Goal: Communication & Community: Answer question/provide support

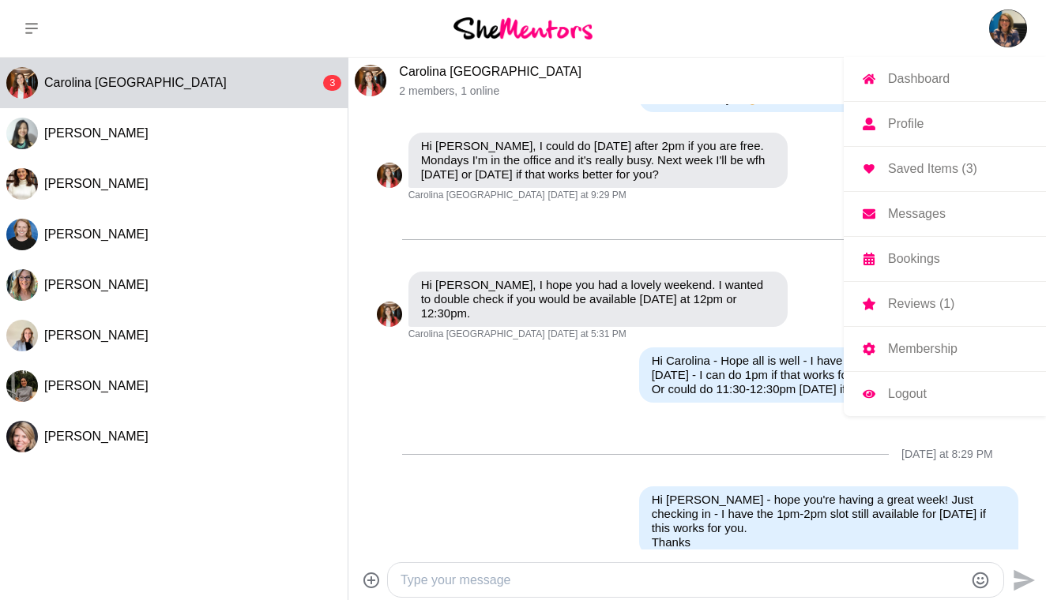
scroll to position [1393, 0]
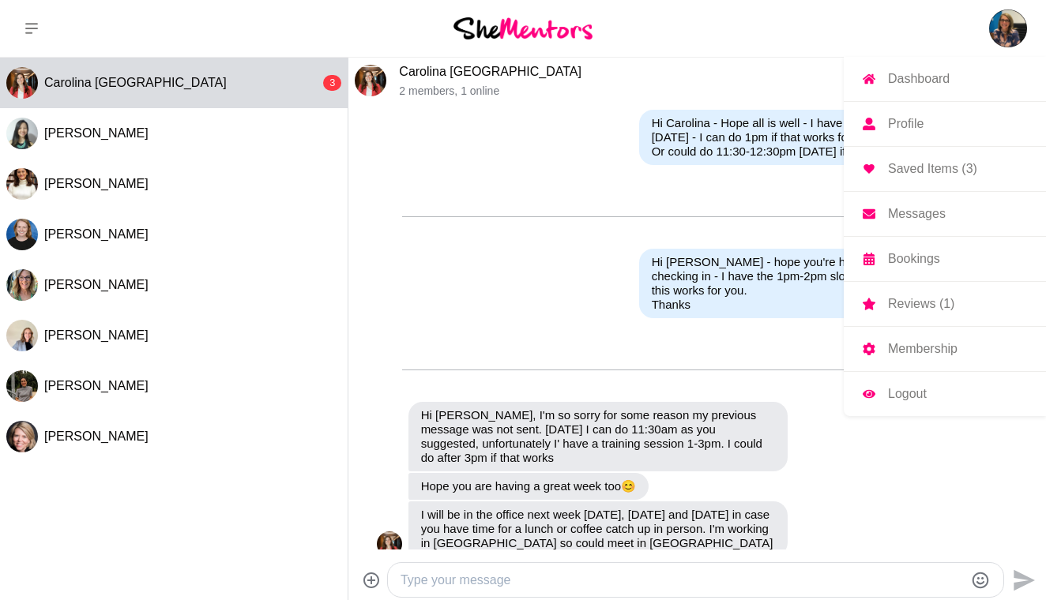
click at [1000, 27] on img at bounding box center [1008, 28] width 38 height 38
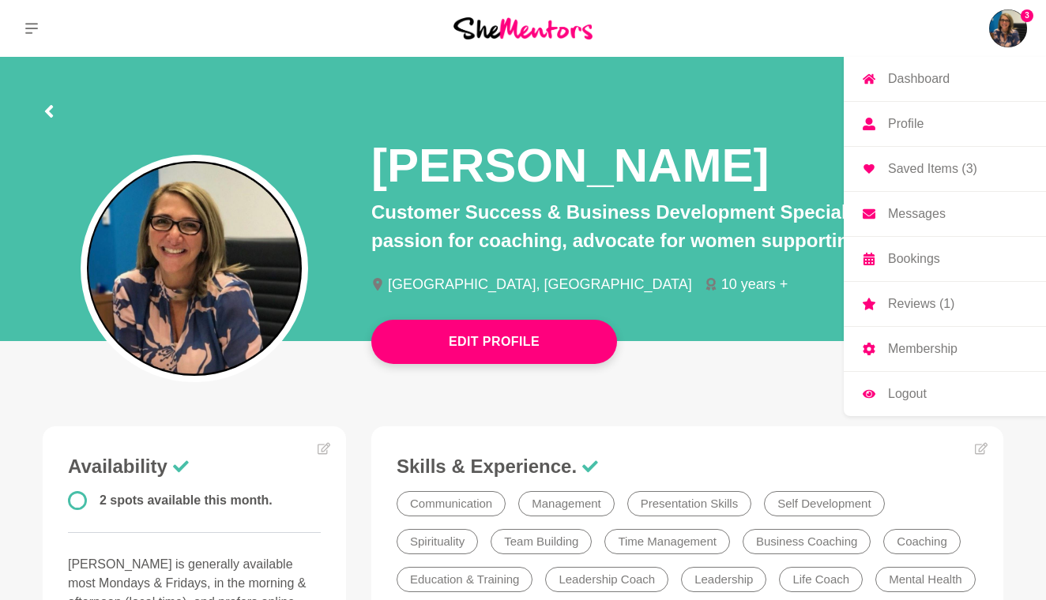
click at [925, 73] on p "Dashboard" at bounding box center [919, 79] width 62 height 13
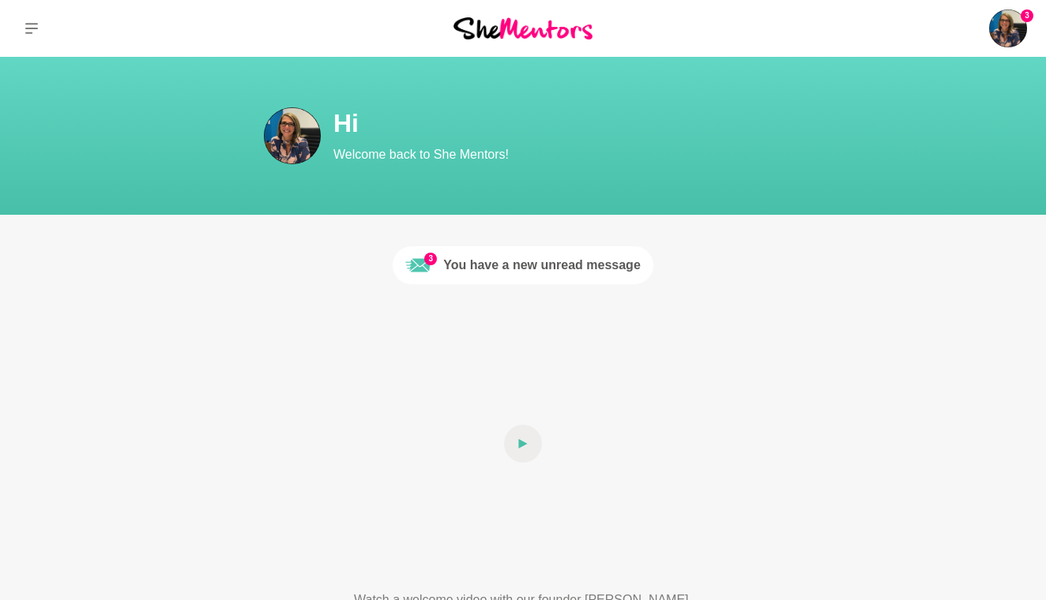
click at [522, 265] on div "You have a new unread message" at bounding box center [541, 265] width 197 height 19
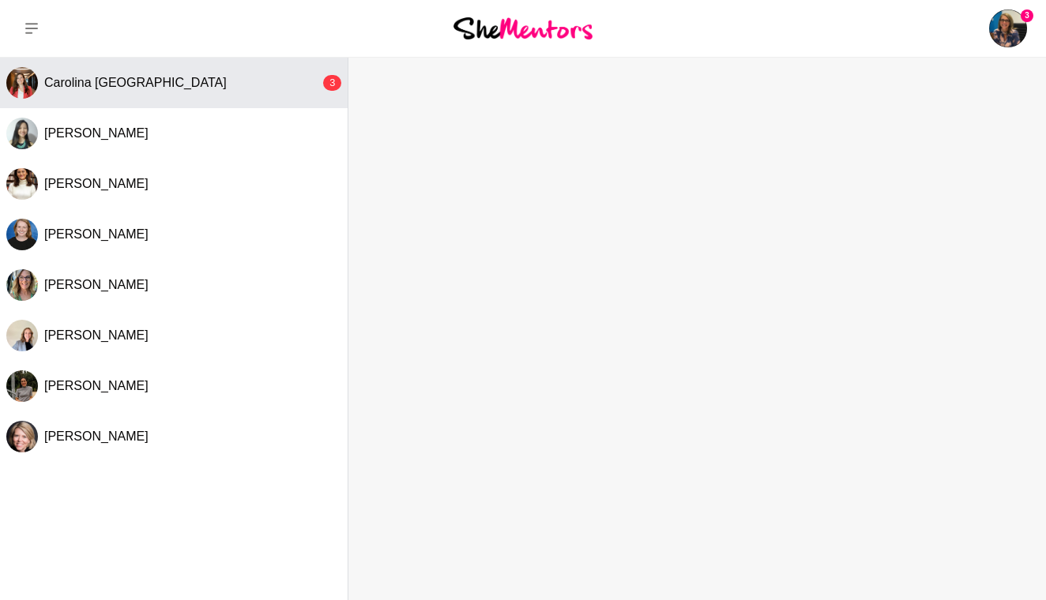
click at [176, 88] on div "Carolina [GEOGRAPHIC_DATA]" at bounding box center [182, 83] width 276 height 16
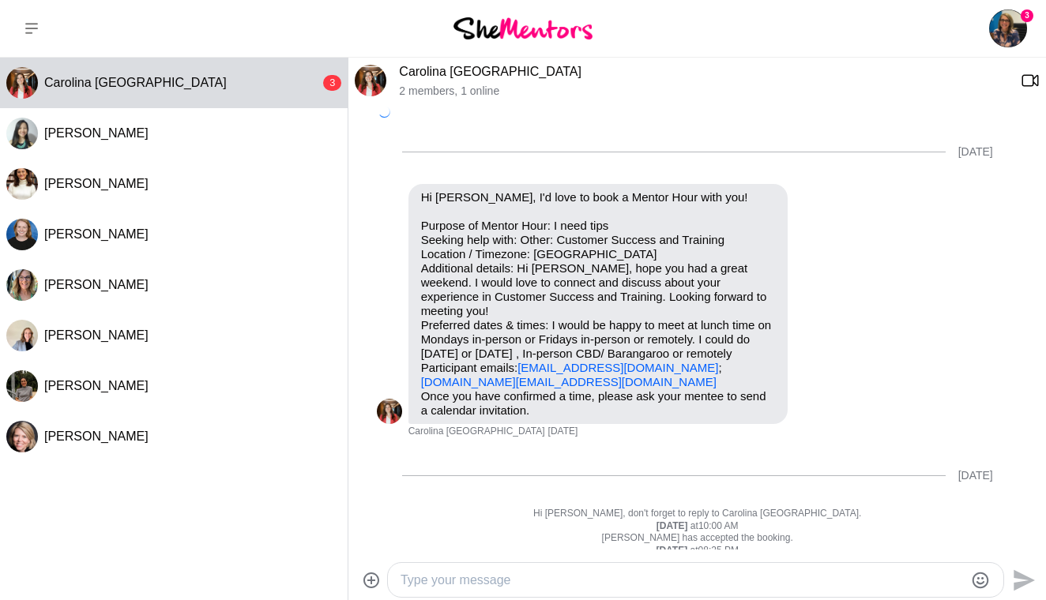
scroll to position [1431, 0]
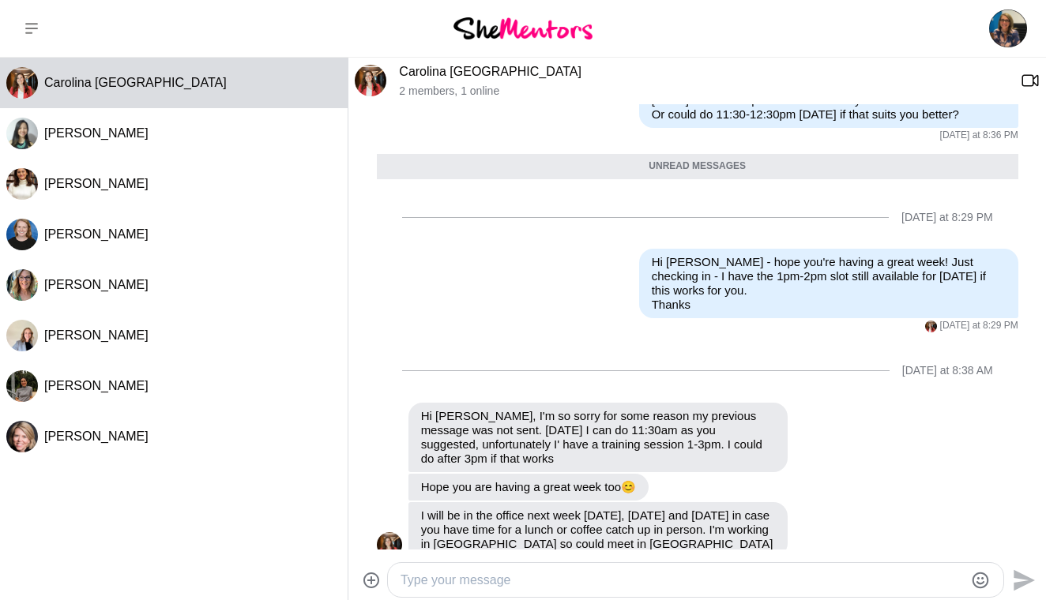
click at [404, 582] on textarea "Type your message" at bounding box center [681, 580] width 563 height 19
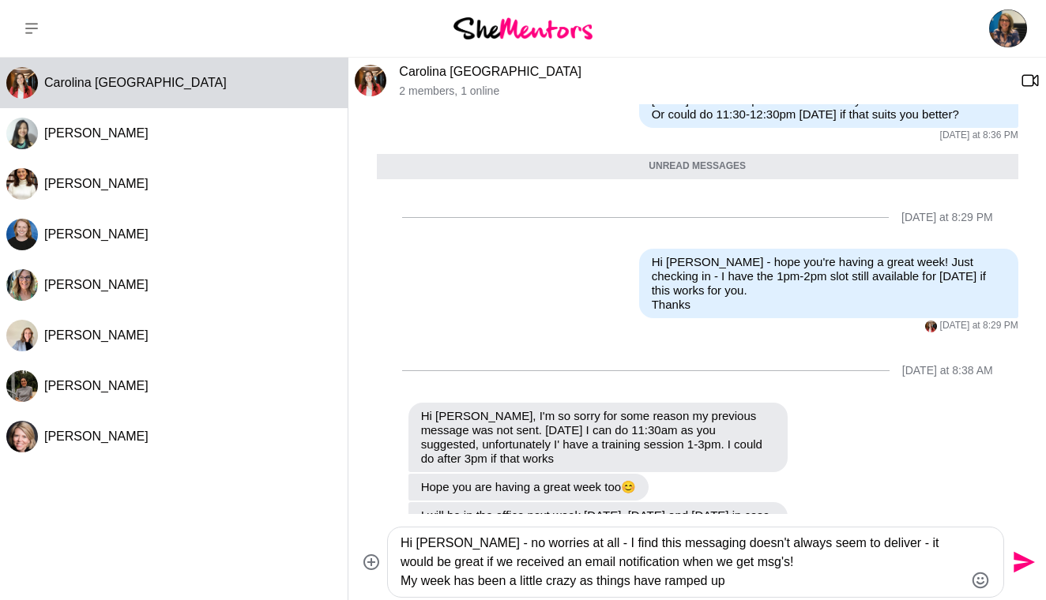
click at [765, 565] on textarea "Hi [PERSON_NAME] - no worries at all - I find this messaging doesn't always see…" at bounding box center [681, 562] width 563 height 57
click at [475, 545] on textarea "Hi [PERSON_NAME] - no worries at all - I find this messaging doesn't always see…" at bounding box center [681, 562] width 563 height 57
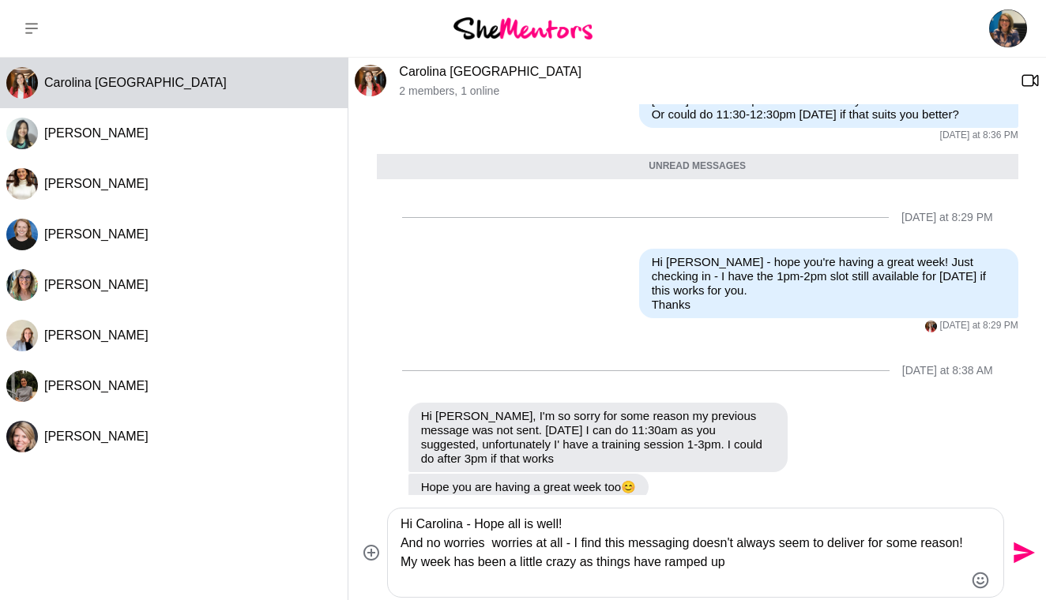
click at [540, 548] on textarea "Hi Carolina - Hope all is well! And no worries worries at all - I find this mes…" at bounding box center [681, 553] width 563 height 76
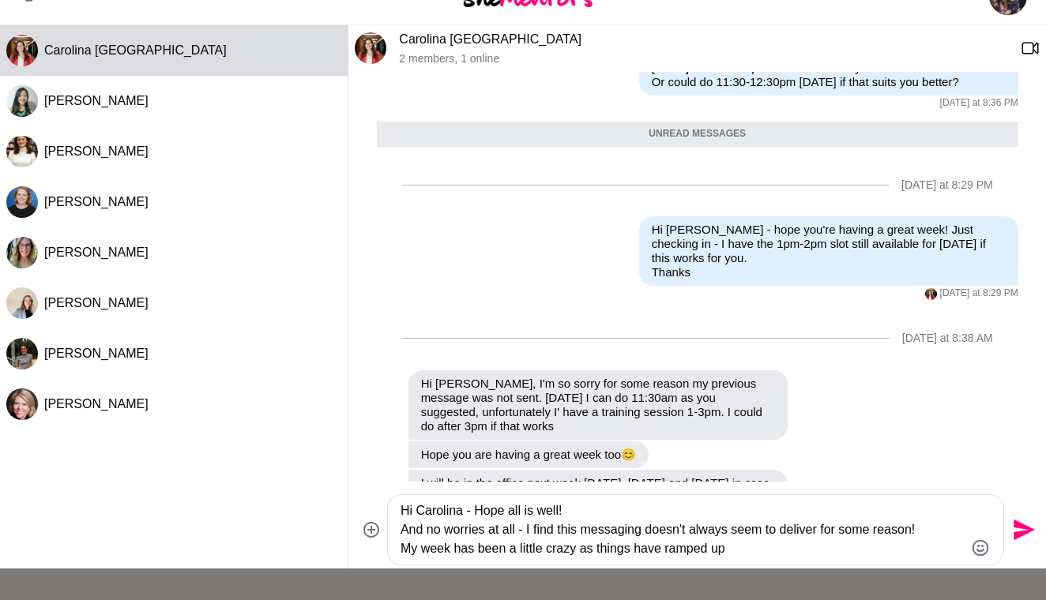
scroll to position [33, 0]
click at [733, 547] on textarea "Hi Carolina - Hope all is well! And no worries at all - I find this messaging d…" at bounding box center [681, 529] width 563 height 57
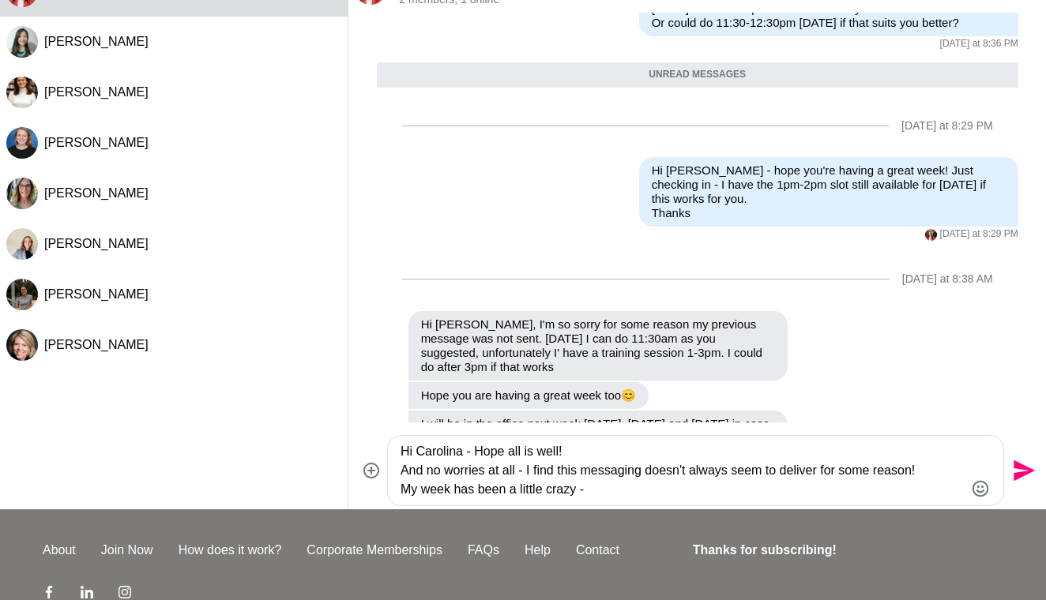
scroll to position [92, 0]
click at [568, 450] on textarea "Hi Carolina - Hope all is well! And no worries at all - I find this messaging d…" at bounding box center [681, 470] width 563 height 57
click at [984, 486] on icon "Emoji picker" at bounding box center [980, 488] width 19 height 19
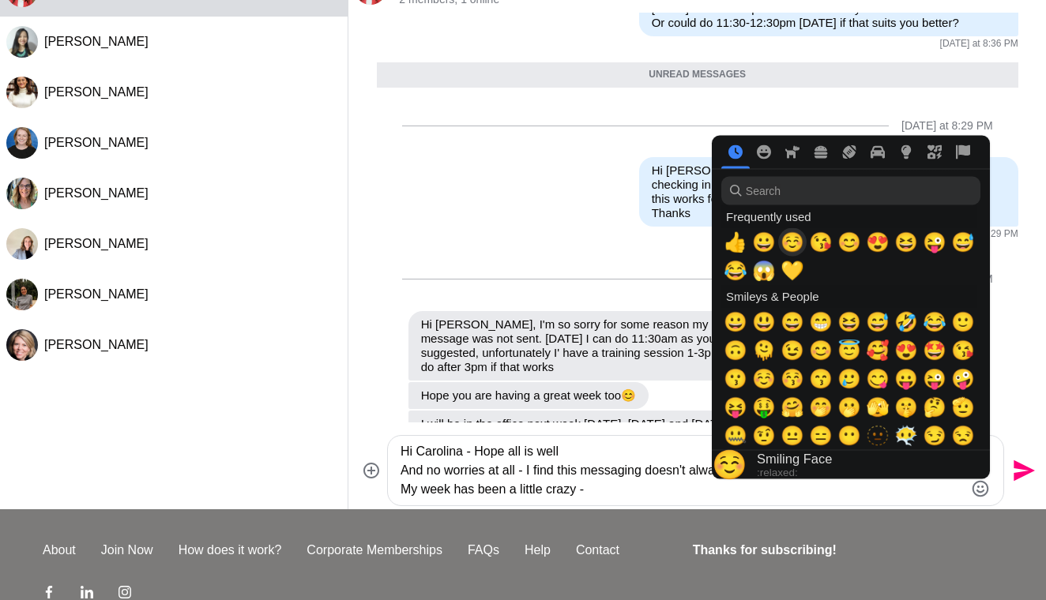
click at [792, 248] on span "☺️" at bounding box center [792, 242] width 24 height 22
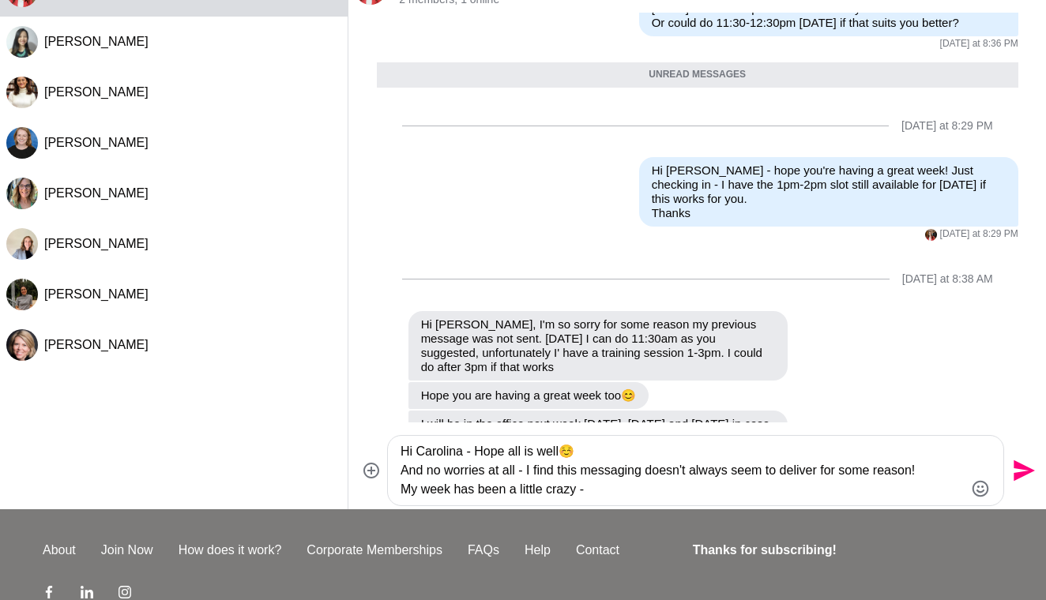
click at [622, 485] on textarea "Hi Carolina - Hope all is well☺️ And no worries at all - I find this messaging …" at bounding box center [681, 470] width 563 height 57
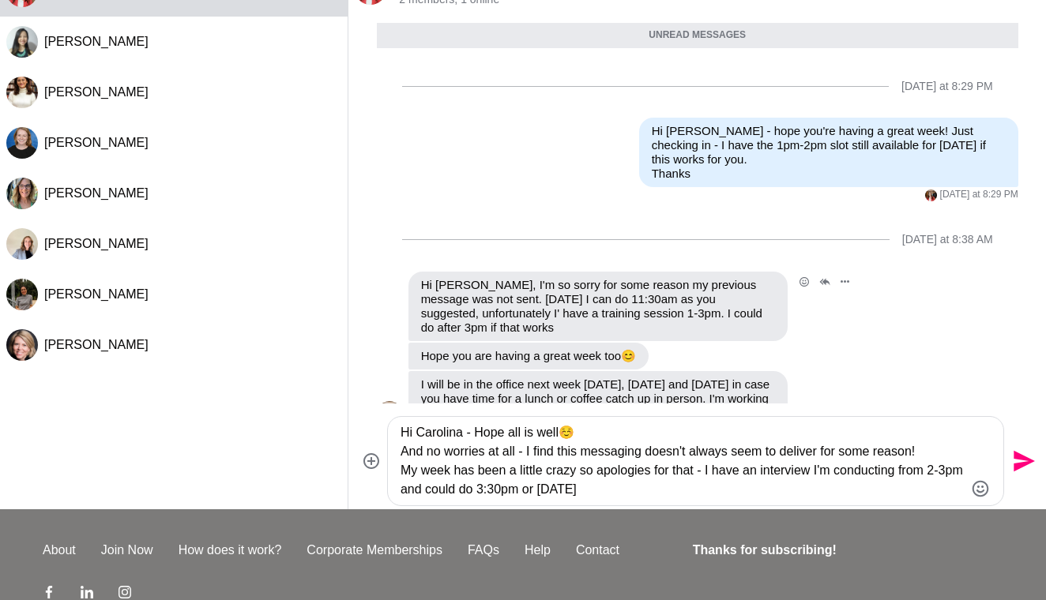
scroll to position [1485, 0]
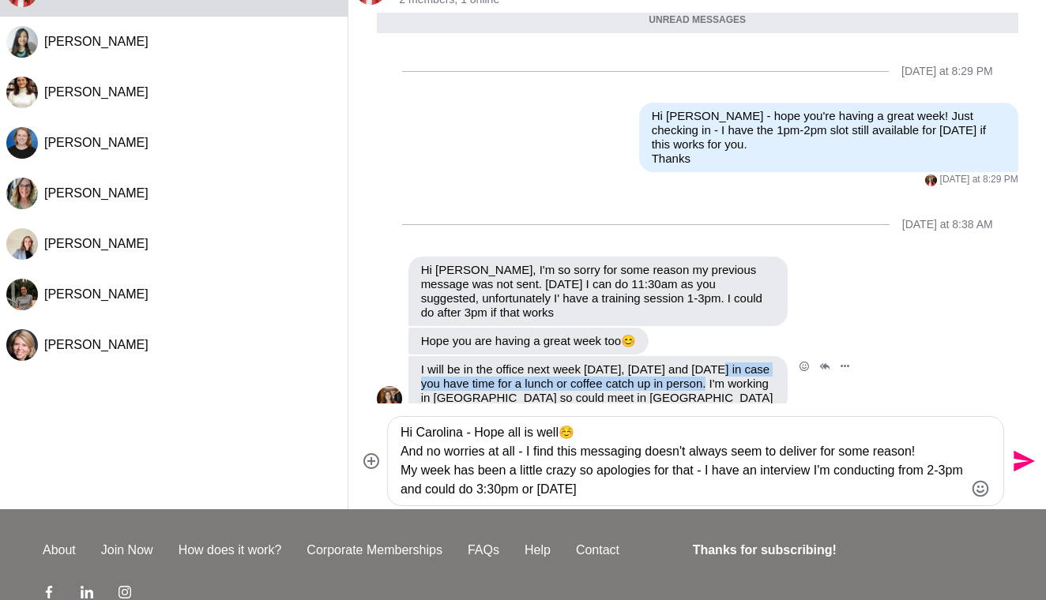
click at [769, 363] on p "I will be in the office next week [DATE], [DATE] and [DATE] in case you have ti…" at bounding box center [598, 384] width 354 height 43
click at [432, 490] on textarea "Hi Carolina - Hope all is well☺️ And no worries at all - I find this messaging …" at bounding box center [681, 461] width 563 height 76
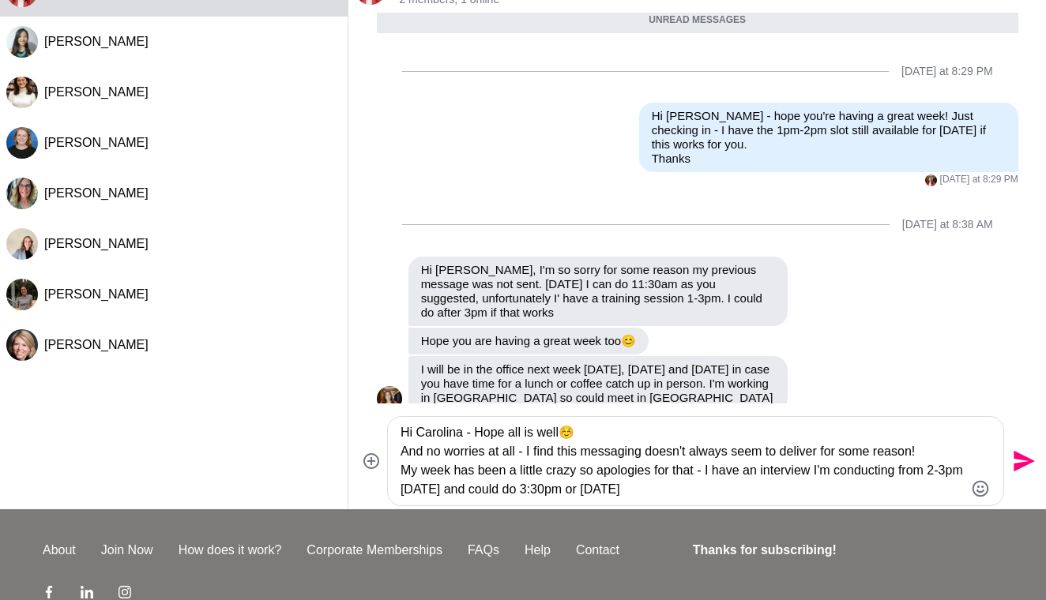
click at [734, 490] on textarea "Hi Carolina - Hope all is well☺️ And no worries at all - I find this messaging …" at bounding box center [681, 461] width 563 height 76
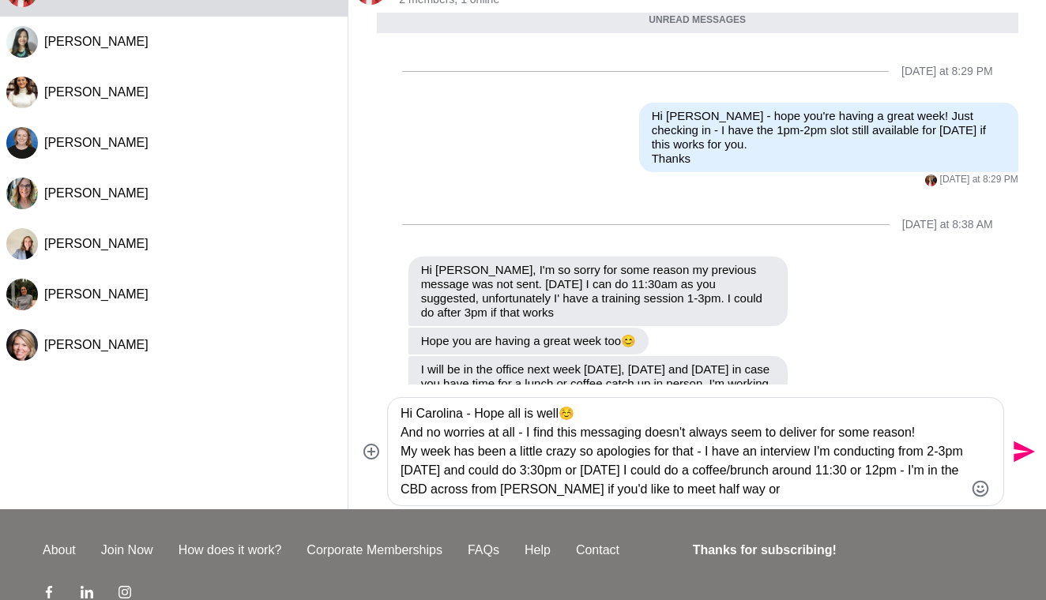
click at [612, 472] on textarea "Hi Carolina - Hope all is well☺️ And no worries at all - I find this messaging …" at bounding box center [681, 451] width 563 height 95
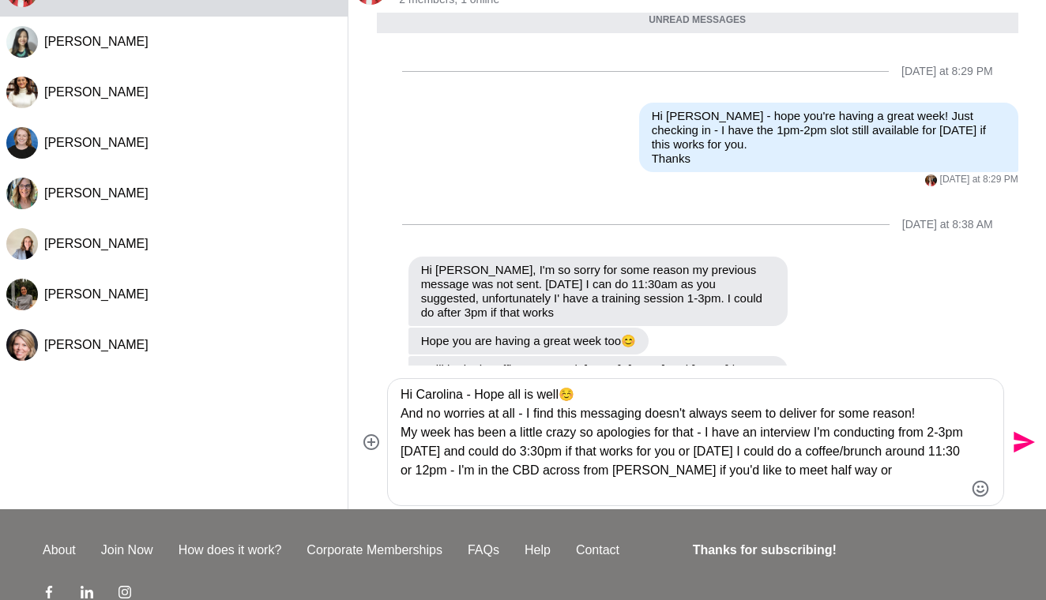
click at [451, 470] on textarea "Hi Carolina - Hope all is well☺️ And no worries at all - I find this messaging …" at bounding box center [681, 442] width 563 height 114
click at [961, 475] on textarea "Hi Carolina - Hope all is well☺️ And no worries at all - I find this messaging …" at bounding box center [681, 442] width 563 height 114
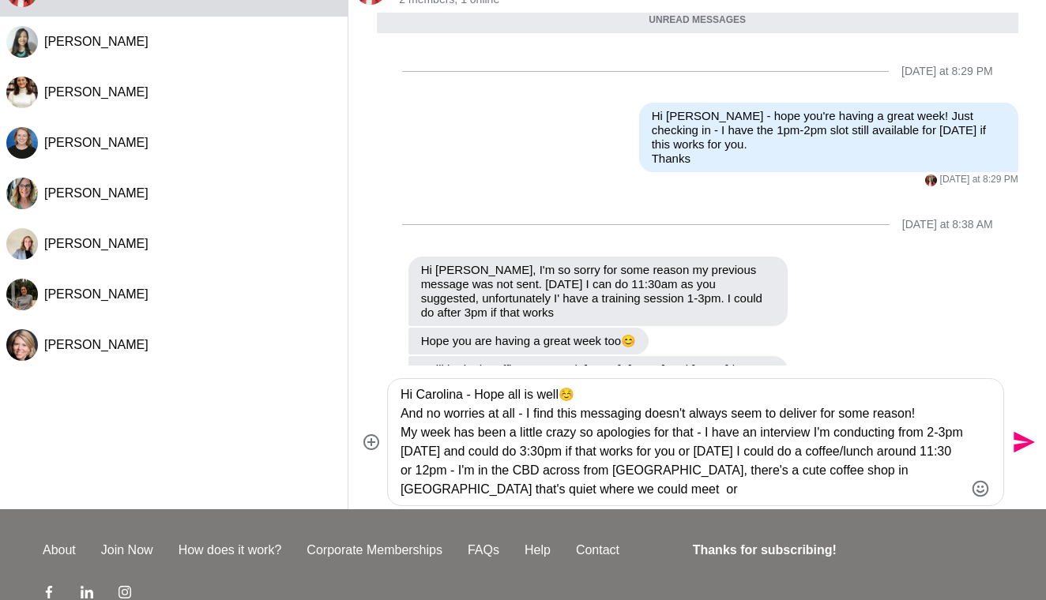
click at [667, 487] on textarea "Hi Carolina - Hope all is well☺️ And no worries at all - I find this messaging …" at bounding box center [681, 442] width 563 height 114
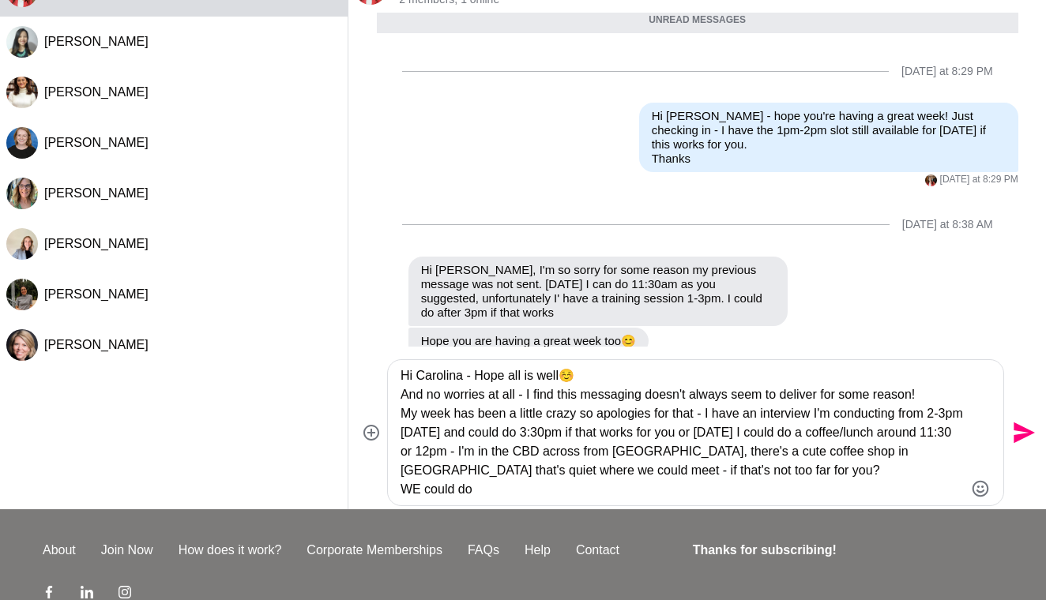
click at [423, 487] on textarea "Hi Carolina - Hope all is well☺️ And no worries at all - I find this messaging …" at bounding box center [681, 433] width 563 height 133
click at [474, 488] on textarea "Hi Carolina - Hope all is well☺️ And no worries at all - I find this messaging …" at bounding box center [681, 433] width 563 height 133
click at [547, 449] on textarea "Hi Carolina - Hope all is well☺️ And no worries at all - I find this messaging …" at bounding box center [681, 433] width 563 height 133
click at [562, 450] on textarea "Hi Carolina - Hope all is well☺️ And no worries at all - I find this messaging …" at bounding box center [681, 433] width 563 height 133
click at [659, 472] on textarea "Hi Carolina - Hope all is well☺️ And no worries at all - I find this messaging …" at bounding box center [681, 433] width 563 height 133
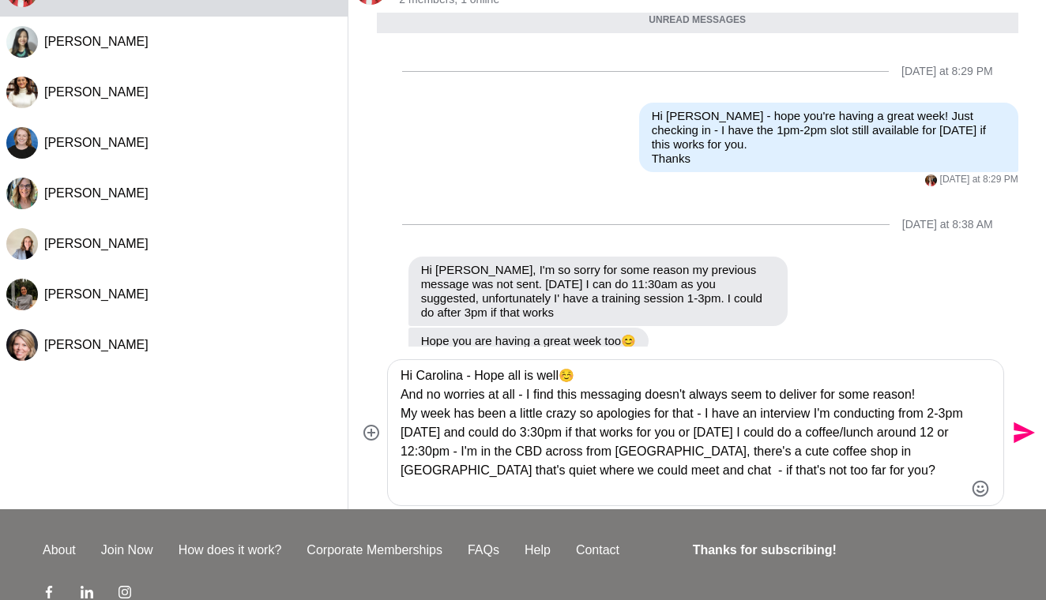
click at [885, 468] on textarea "Hi Carolina - Hope all is well☺️ And no worries at all - I find this messaging …" at bounding box center [681, 433] width 563 height 133
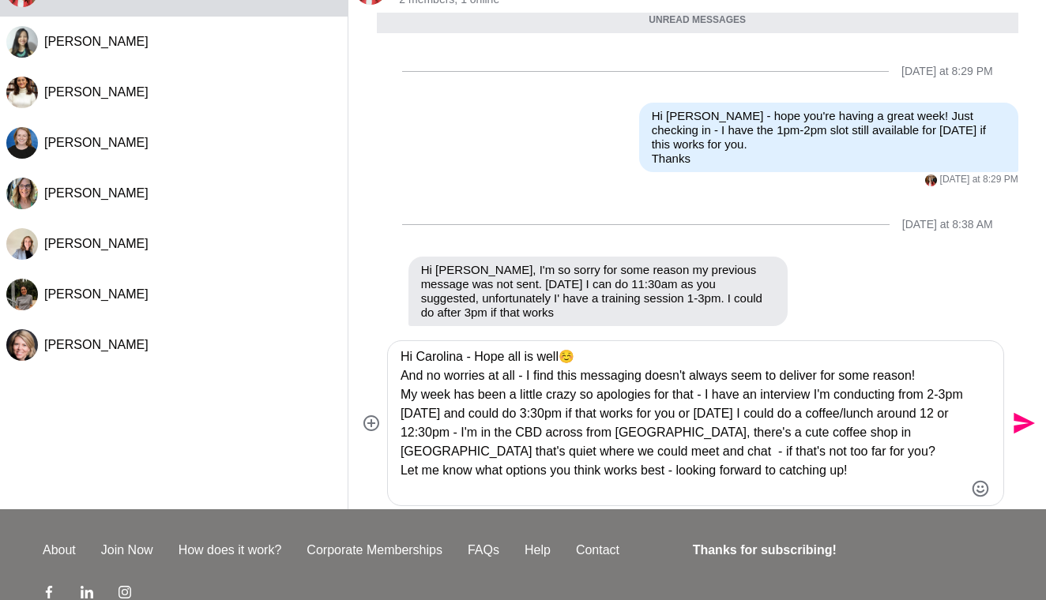
type textarea "Hi Carolina - Hope all is well☺️ And no worries at all - I find this messaging …"
click at [1019, 426] on icon "Send" at bounding box center [1023, 423] width 21 height 21
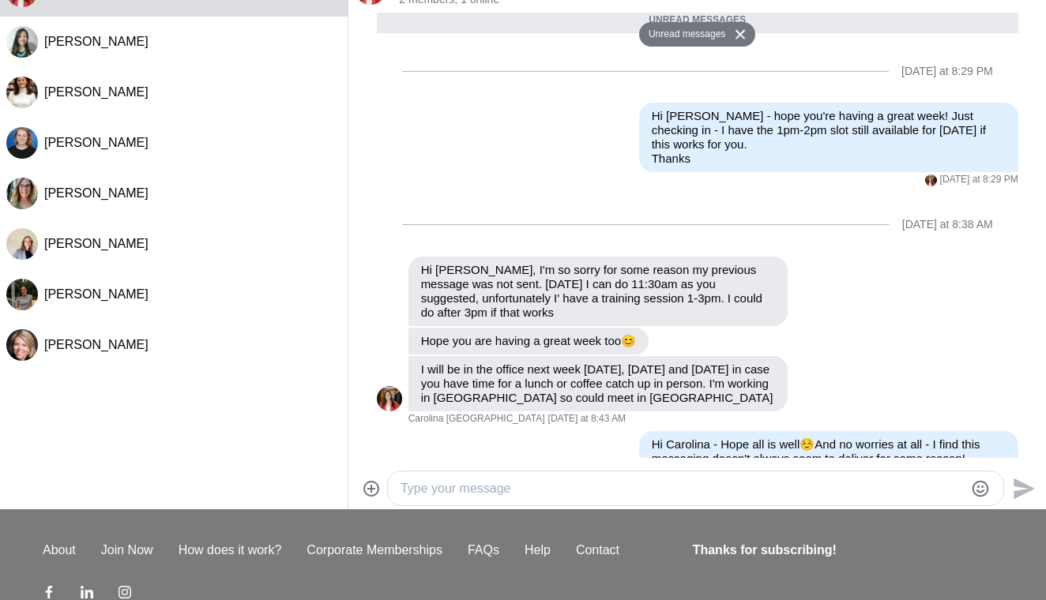
scroll to position [1619, 0]
